Goal: Task Accomplishment & Management: Complete application form

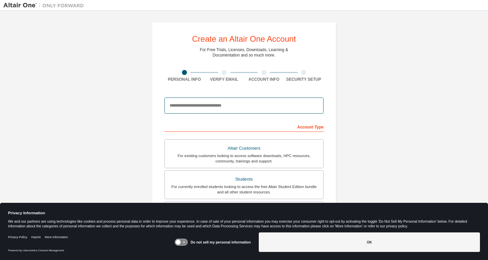
type input "*"
type input "**********"
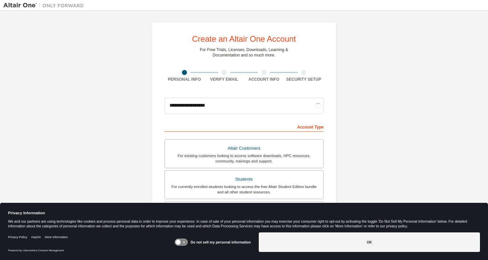
click at [262, 123] on div "Account Type" at bounding box center [244, 126] width 159 height 11
click at [244, 105] on input "**********" at bounding box center [244, 105] width 159 height 16
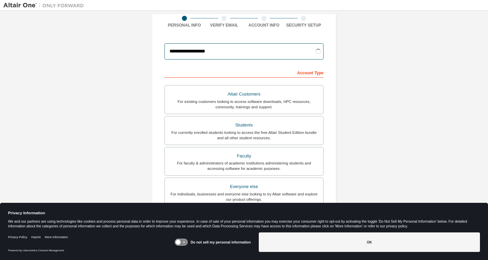
scroll to position [55, 0]
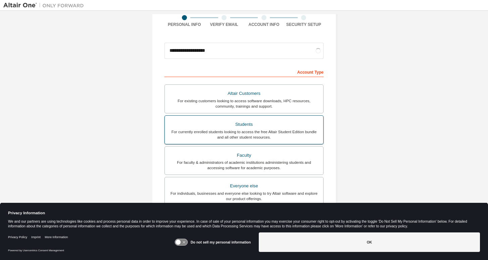
click at [256, 126] on div "Students" at bounding box center [244, 124] width 150 height 9
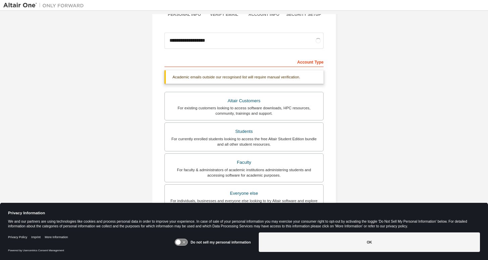
scroll to position [64, 0]
click at [228, 129] on div "Students" at bounding box center [244, 131] width 150 height 9
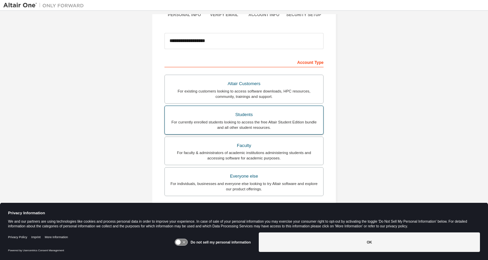
click at [228, 109] on label "Students For currently enrolled students looking to access the free Altair Stud…" at bounding box center [244, 119] width 159 height 29
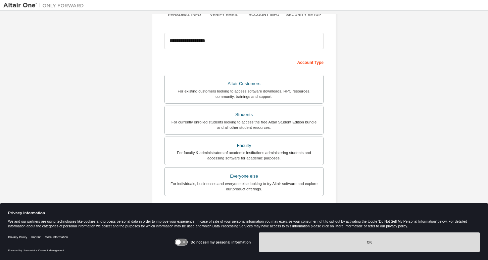
click at [315, 240] on button "OK" at bounding box center [369, 241] width 221 height 19
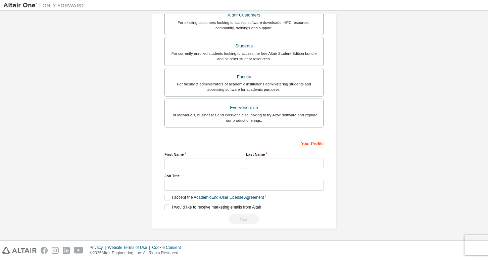
scroll to position [135, 0]
type input "******"
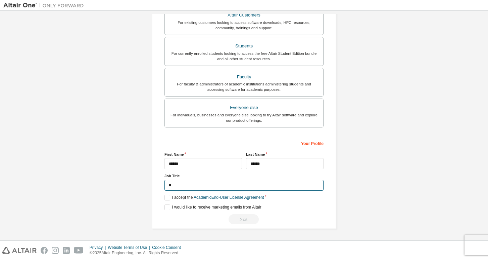
scroll to position [132, 0]
type input "*******"
click at [165, 198] on label "I accept the Academic End-User License Agreement" at bounding box center [214, 198] width 99 height 6
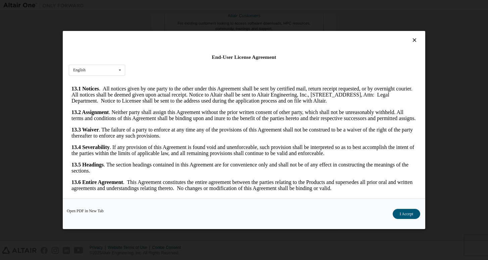
scroll to position [1094, 0]
click at [407, 224] on div "Open PDF in New Tab I Accept" at bounding box center [244, 213] width 363 height 31
click at [407, 218] on button "I Accept" at bounding box center [407, 213] width 28 height 10
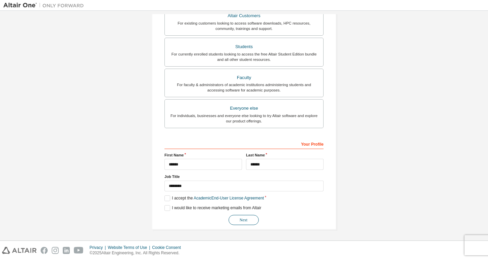
click at [246, 222] on button "Next" at bounding box center [244, 220] width 30 height 10
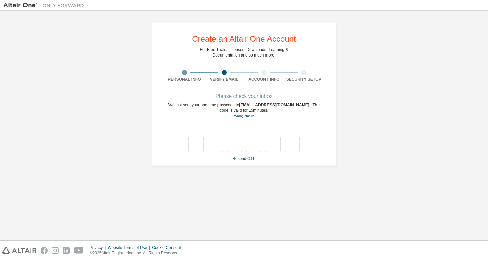
scroll to position [0, 0]
type input "*"
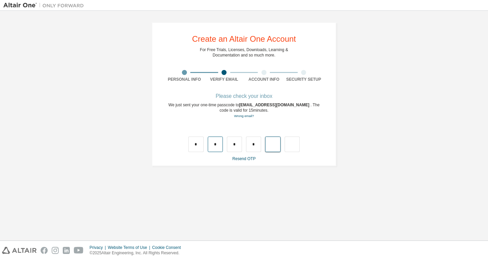
type input "*"
